Goal: Task Accomplishment & Management: Manage account settings

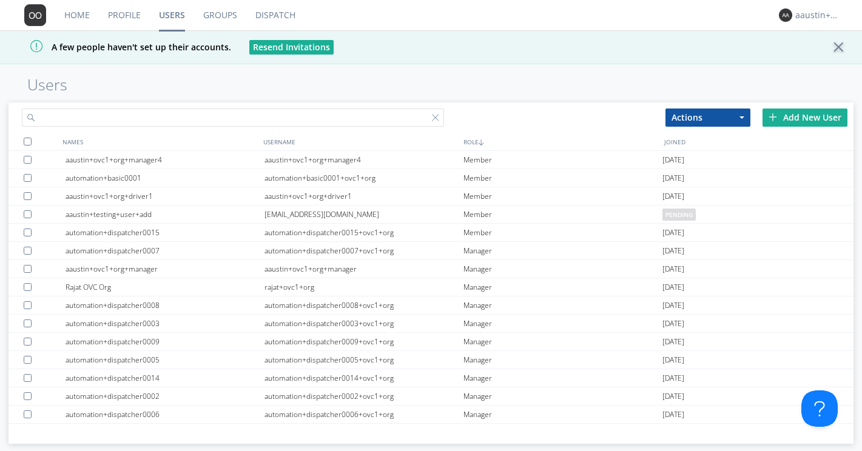
click at [193, 113] on input "text" at bounding box center [233, 118] width 422 height 18
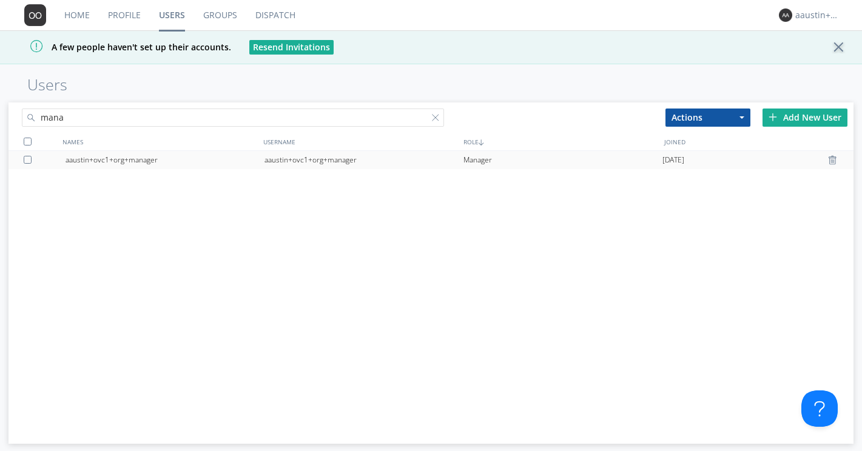
click at [150, 159] on div "aaustin+ovc1+org+manager" at bounding box center [164, 160] width 199 height 18
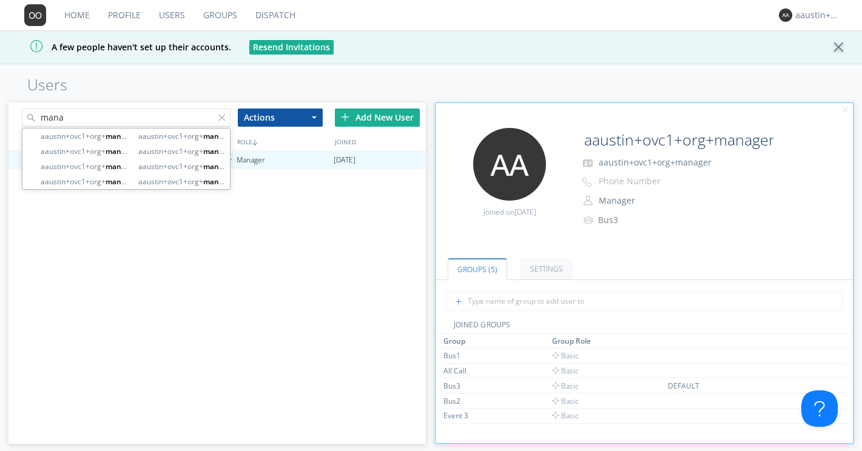
click at [126, 119] on input "mana" at bounding box center [126, 118] width 209 height 18
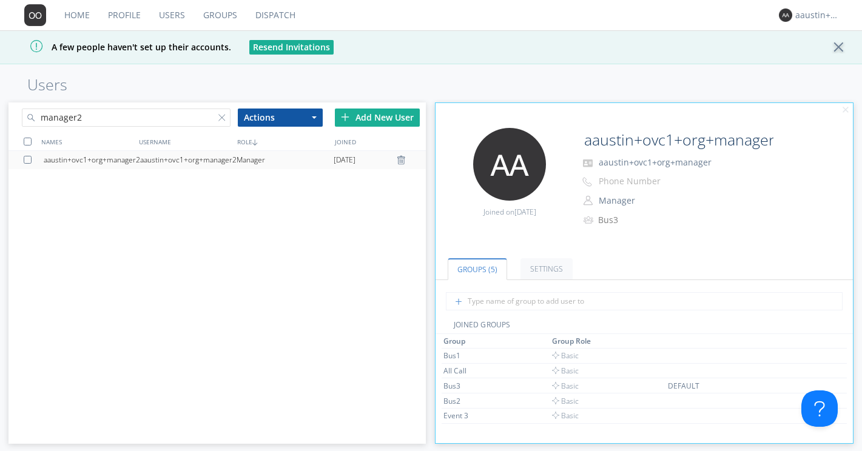
type input "manager2"
click at [138, 156] on div "aaustin+ovc1+org+manager2" at bounding box center [92, 160] width 96 height 18
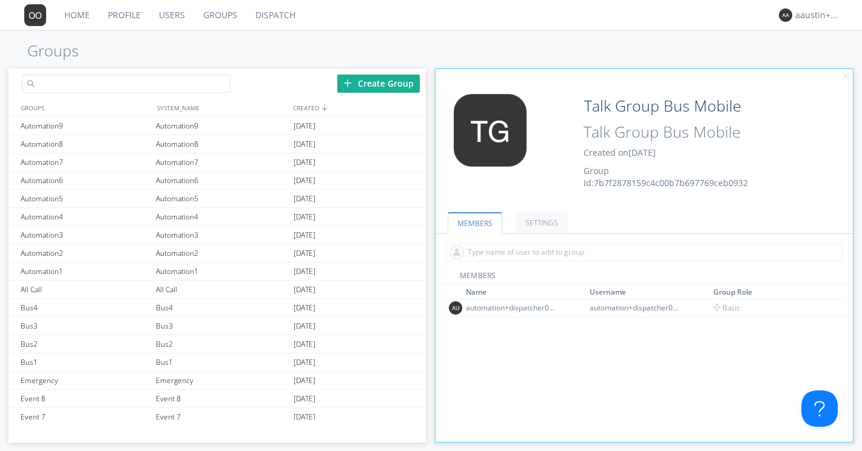
click at [123, 84] on input "text" at bounding box center [126, 84] width 209 height 18
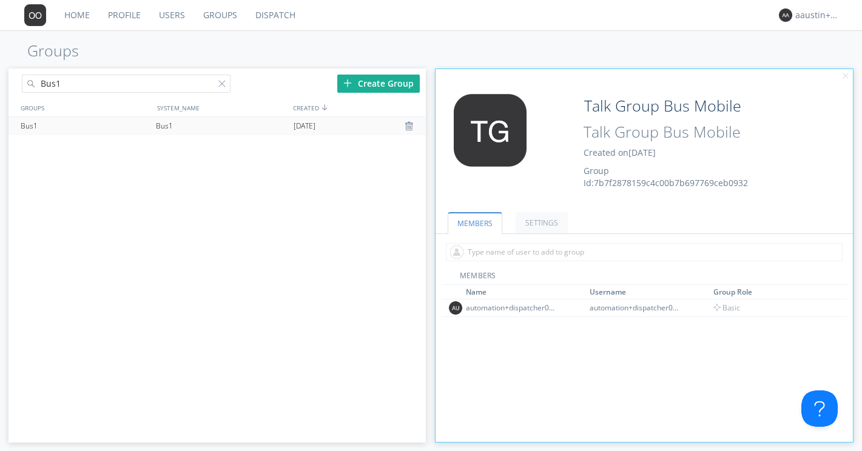
type input "Bus1"
click at [216, 127] on div "Bus1" at bounding box center [222, 126] width 138 height 18
type input "Bus1"
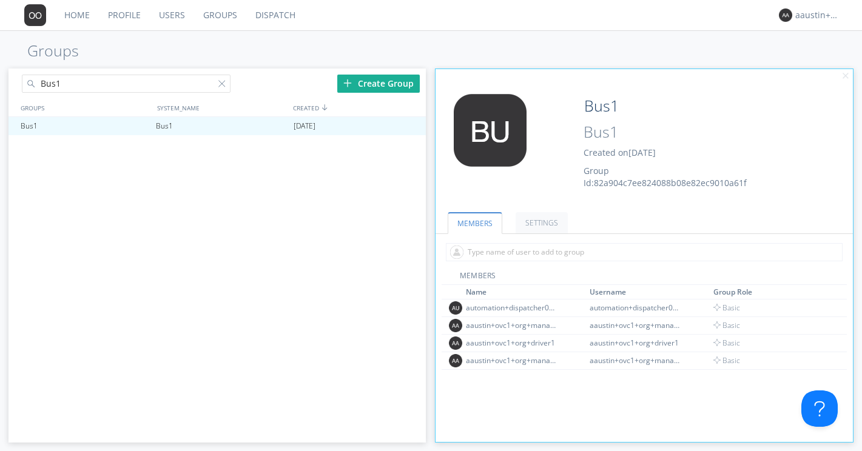
click at [437, 199] on ul "MEMBERS SETTINGS" at bounding box center [643, 215] width 417 height 37
click at [481, 324] on div "aaustin+ovc1+org+manager2" at bounding box center [511, 325] width 91 height 10
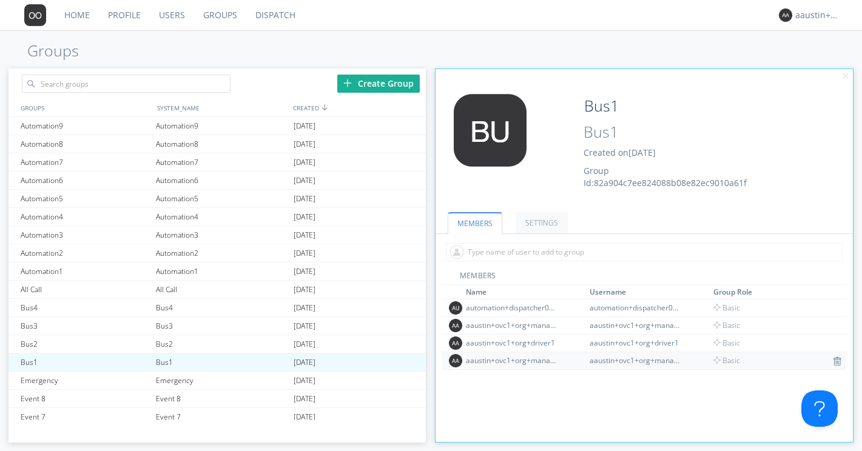
click at [539, 356] on div "aaustin+ovc1+org+manager" at bounding box center [511, 360] width 91 height 10
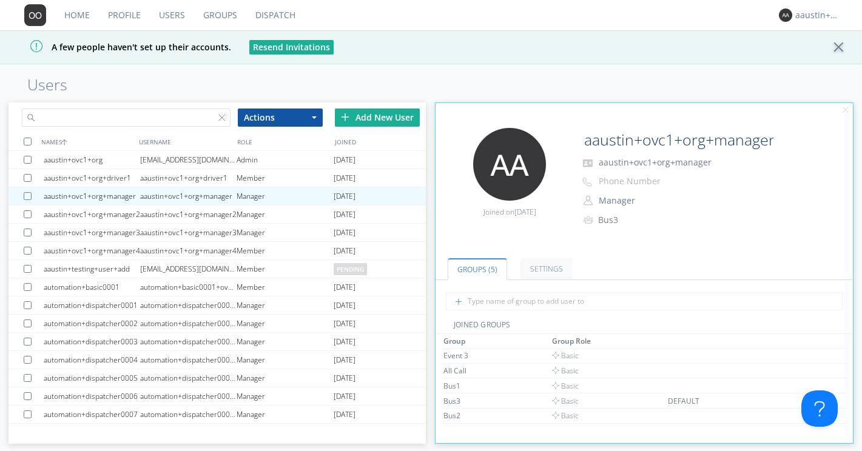
click at [176, 119] on input "text" at bounding box center [126, 118] width 209 height 18
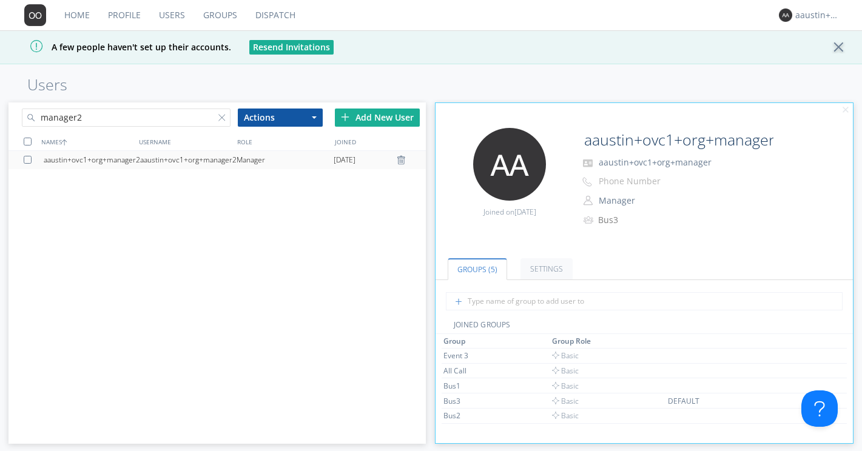
type input "manager2"
click at [170, 159] on div "aaustin+ovc1+org+manager2" at bounding box center [188, 160] width 96 height 18
type input "aaustin+ovc1+org+manager2"
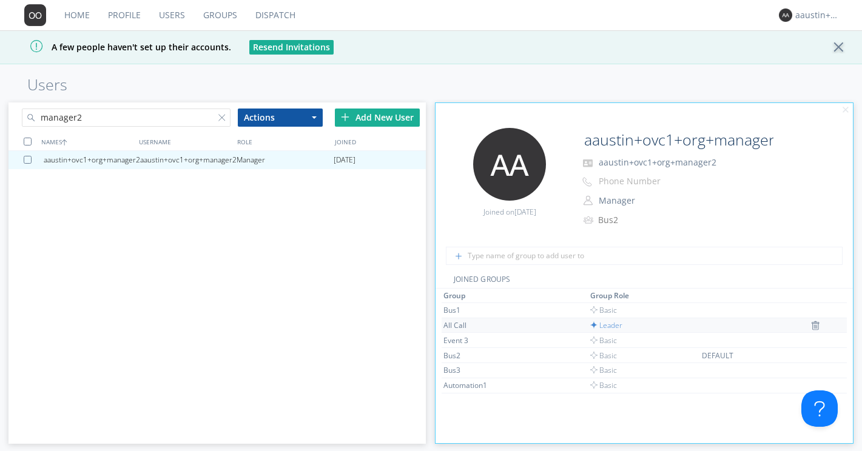
scroll to position [34, 0]
